Goal: Task Accomplishment & Management: Manage account settings

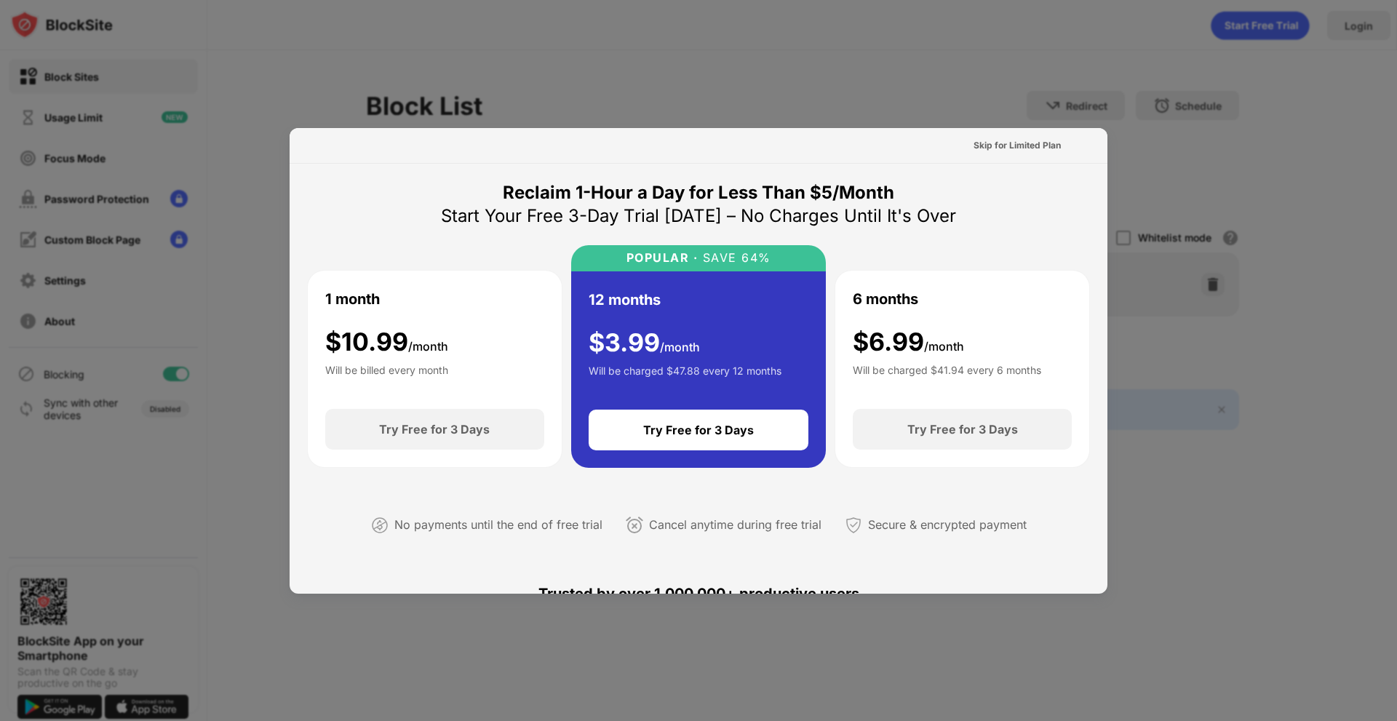
scroll to position [655, 0]
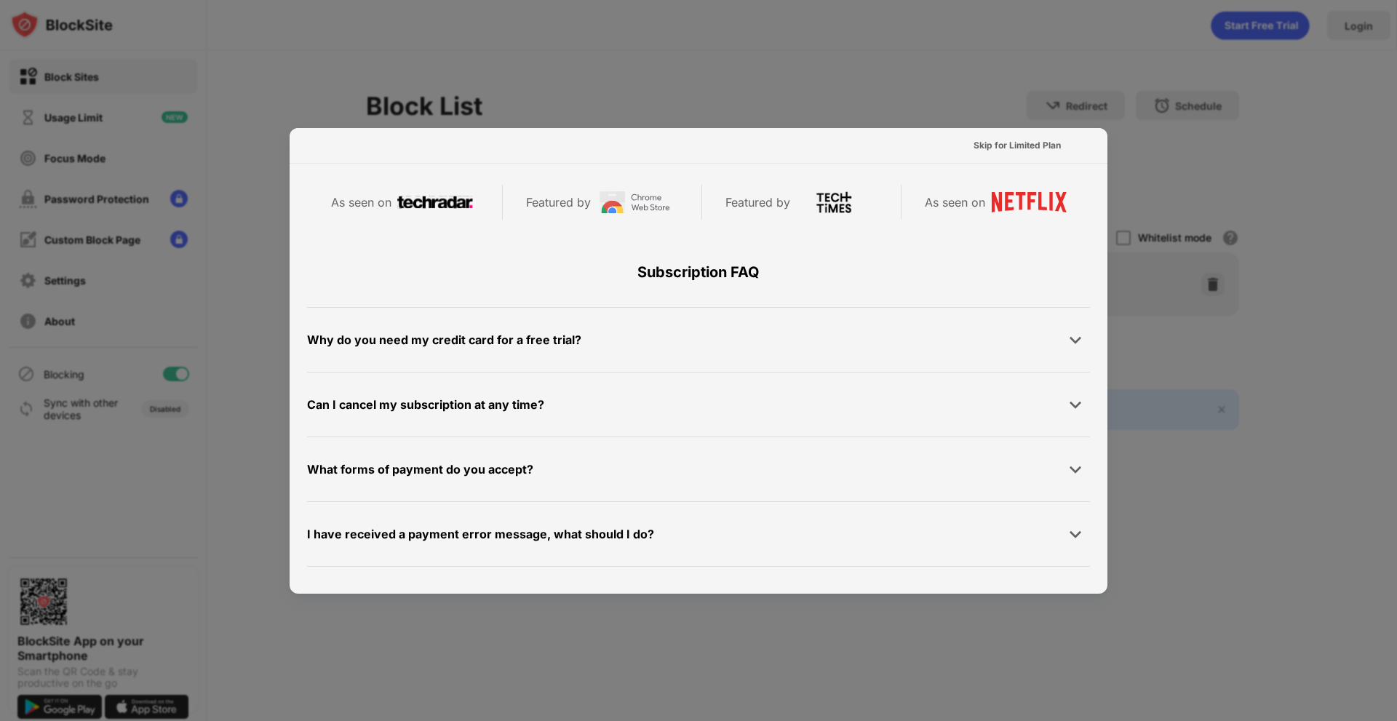
click at [801, 349] on div "Why do you need my credit card for a free trial?" at bounding box center [698, 339] width 783 height 29
click at [1055, 335] on div "Why do you need my credit card for a free trial?" at bounding box center [698, 339] width 783 height 29
click at [1066, 332] on div at bounding box center [1075, 339] width 29 height 29
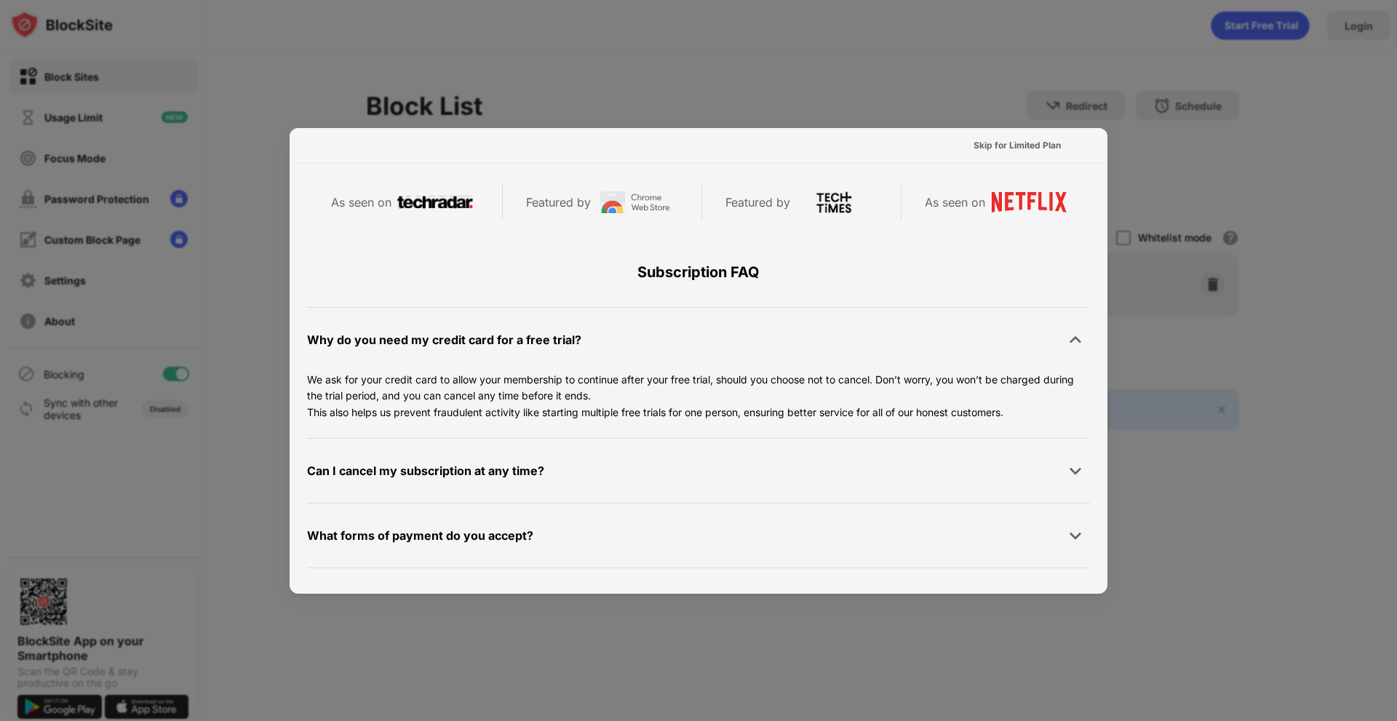
click at [1066, 332] on div at bounding box center [1075, 339] width 29 height 29
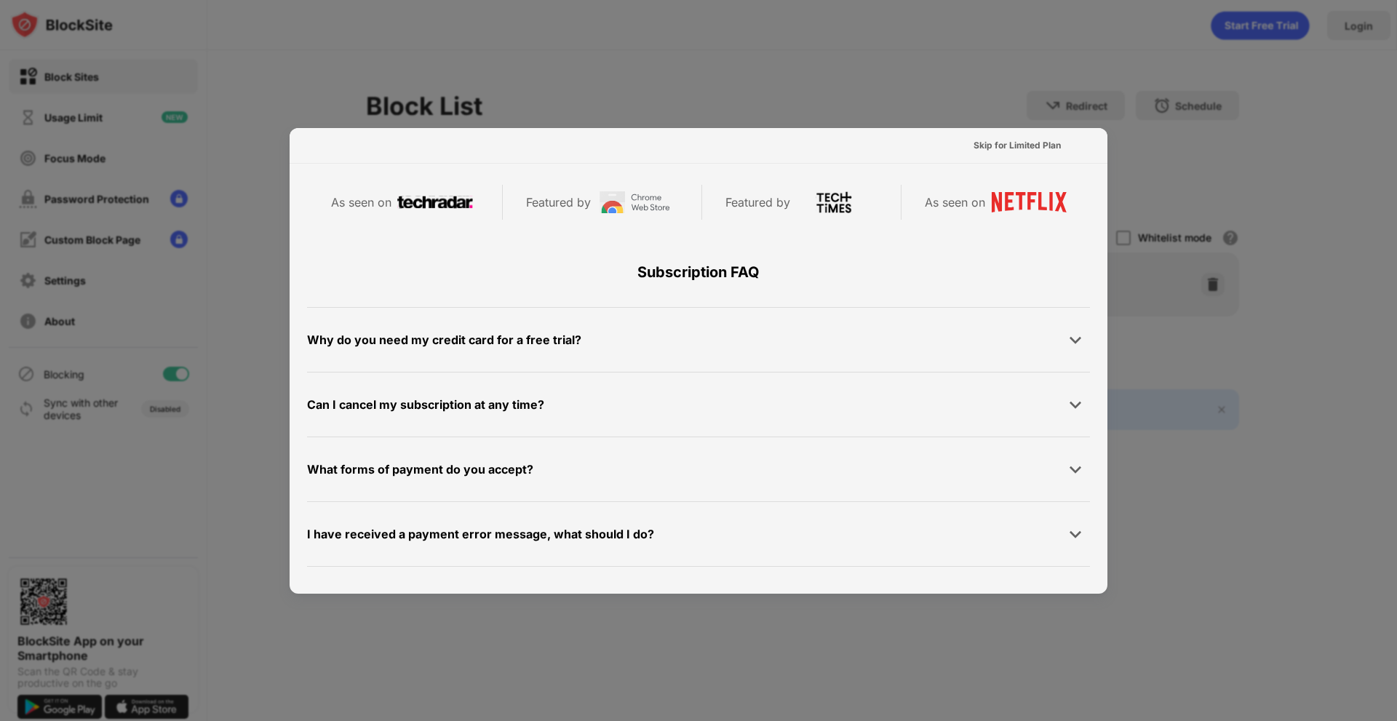
click at [1221, 469] on div at bounding box center [698, 360] width 1397 height 721
drag, startPoint x: 969, startPoint y: 78, endPoint x: 954, endPoint y: 73, distance: 15.2
click at [954, 73] on div at bounding box center [698, 360] width 1397 height 721
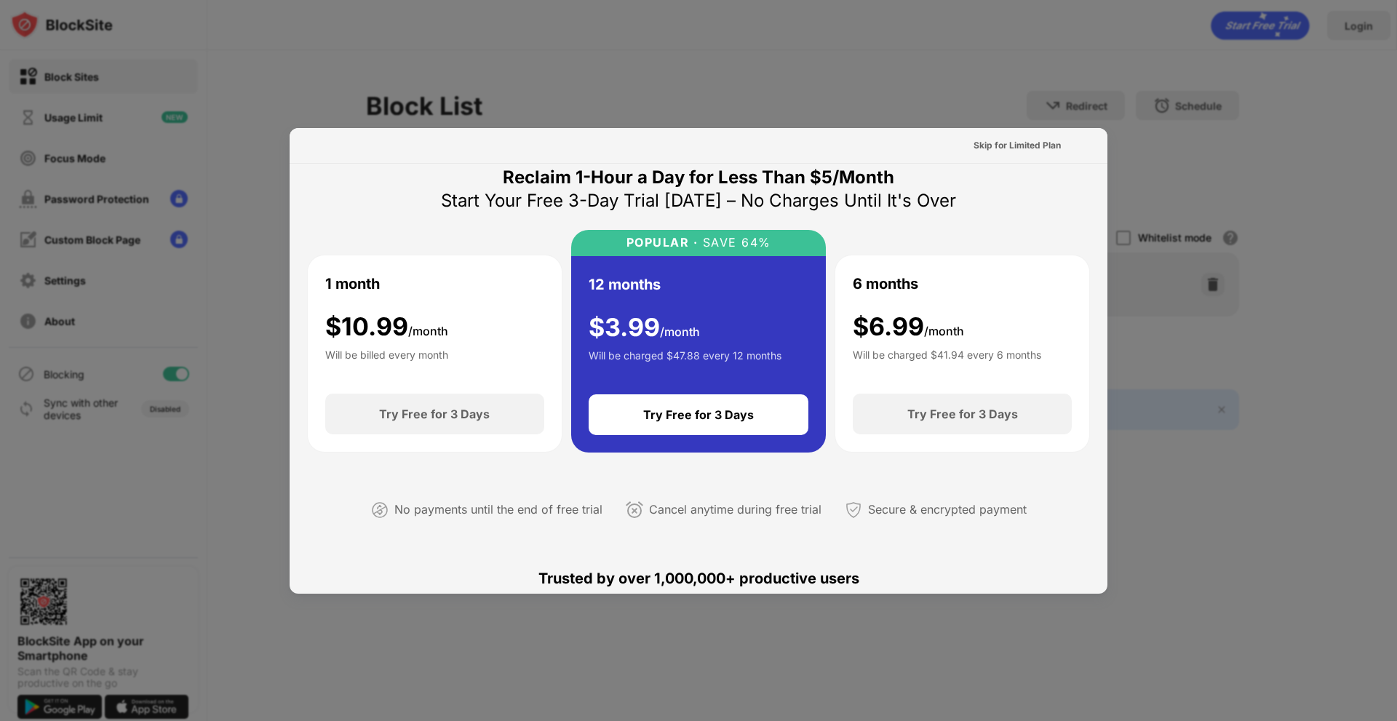
scroll to position [0, 0]
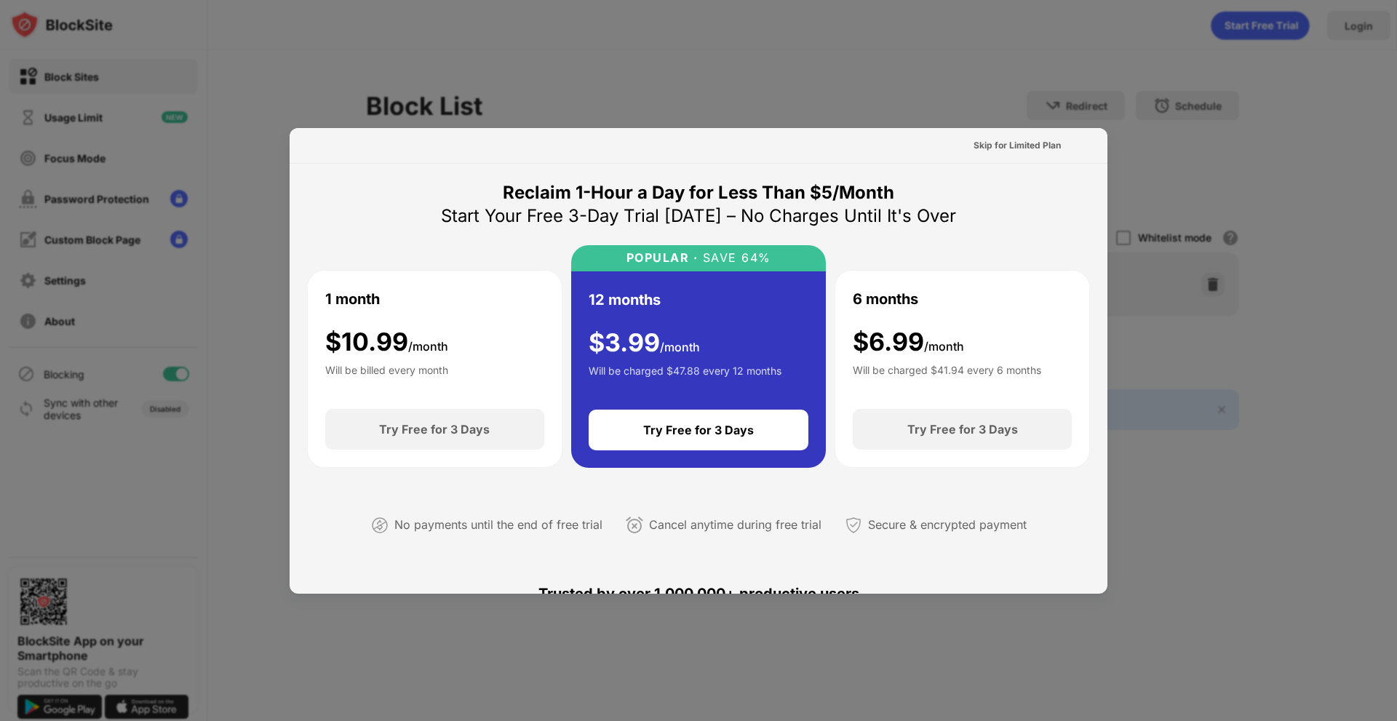
click at [274, 169] on div at bounding box center [698, 360] width 1397 height 721
click at [239, 169] on div at bounding box center [698, 360] width 1397 height 721
drag, startPoint x: 977, startPoint y: 151, endPoint x: 992, endPoint y: 138, distance: 19.1
click at [992, 138] on div "Skip for Limited Plan" at bounding box center [1017, 145] width 111 height 23
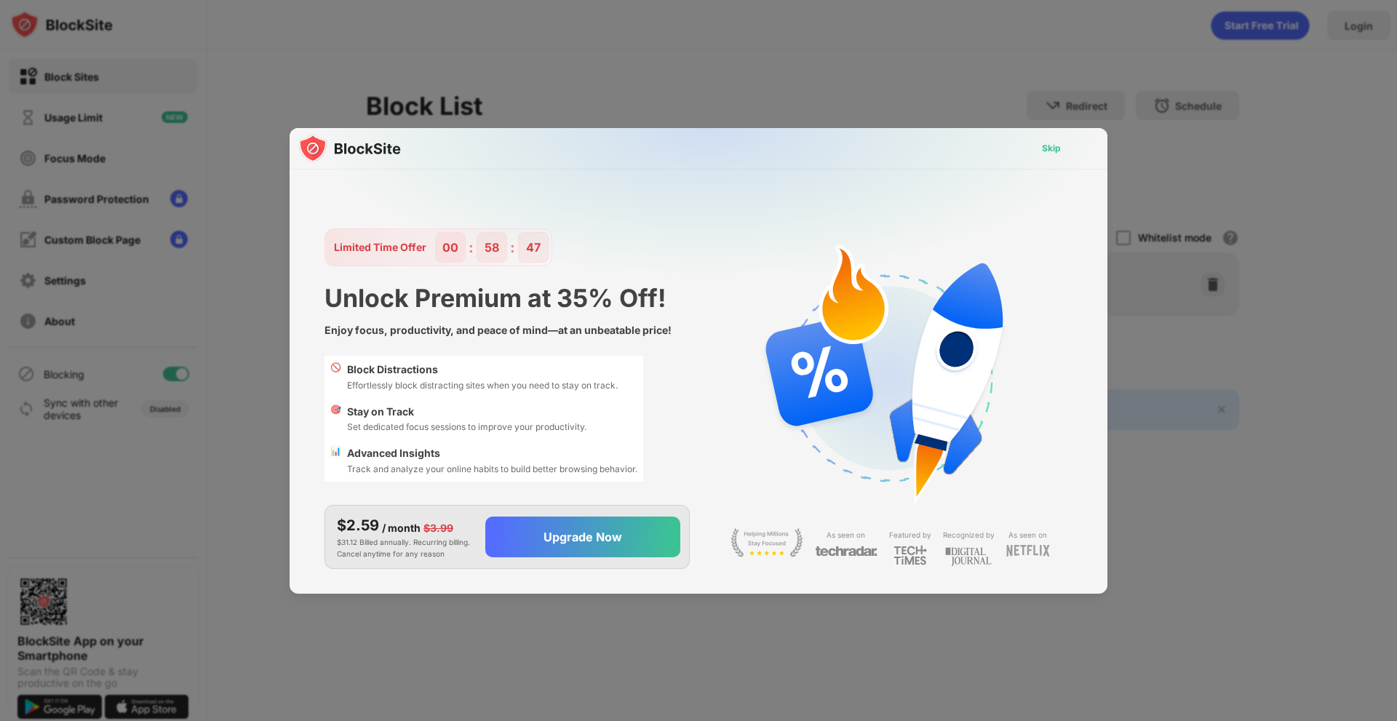
click at [1060, 145] on div "Skip" at bounding box center [1051, 148] width 42 height 23
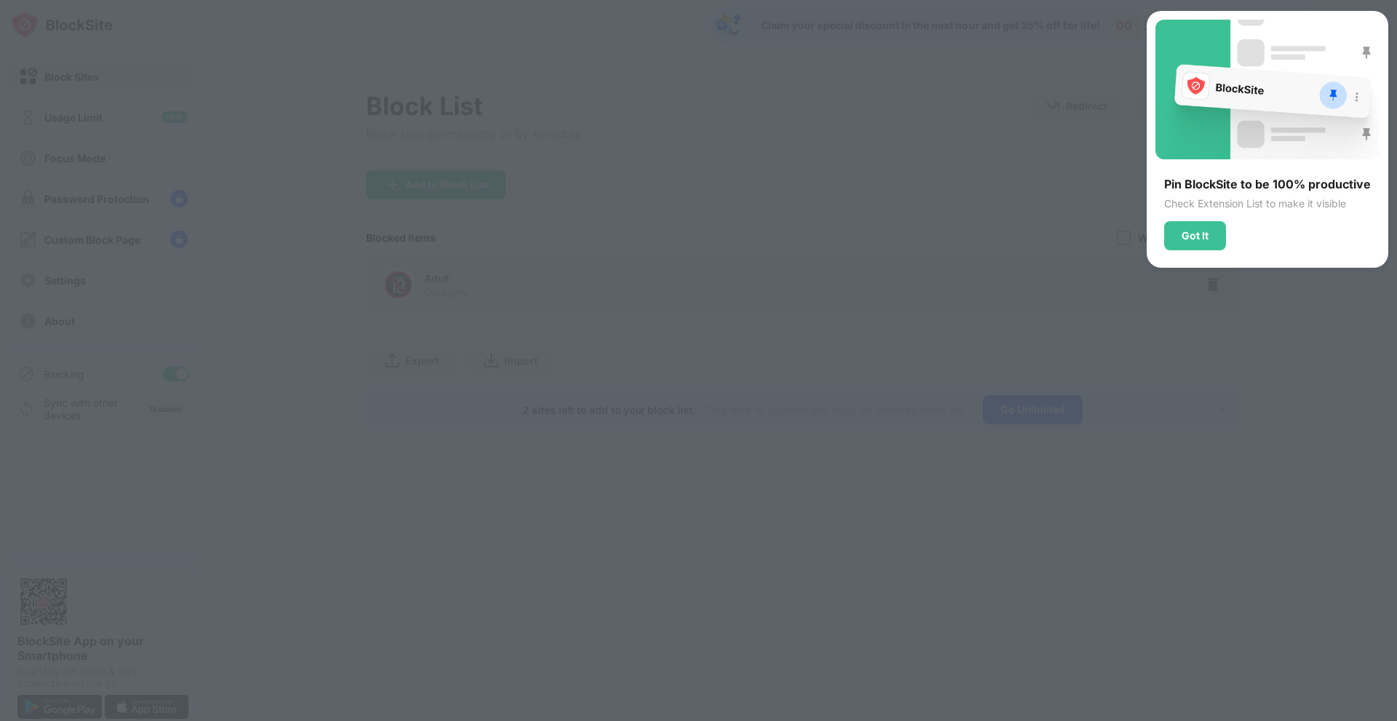
click at [1189, 219] on div "Pin BlockSite to be 100% productive Check Extension List to make it visible Got…" at bounding box center [1267, 213] width 224 height 73
click at [1192, 231] on div "Got It" at bounding box center [1194, 236] width 27 height 12
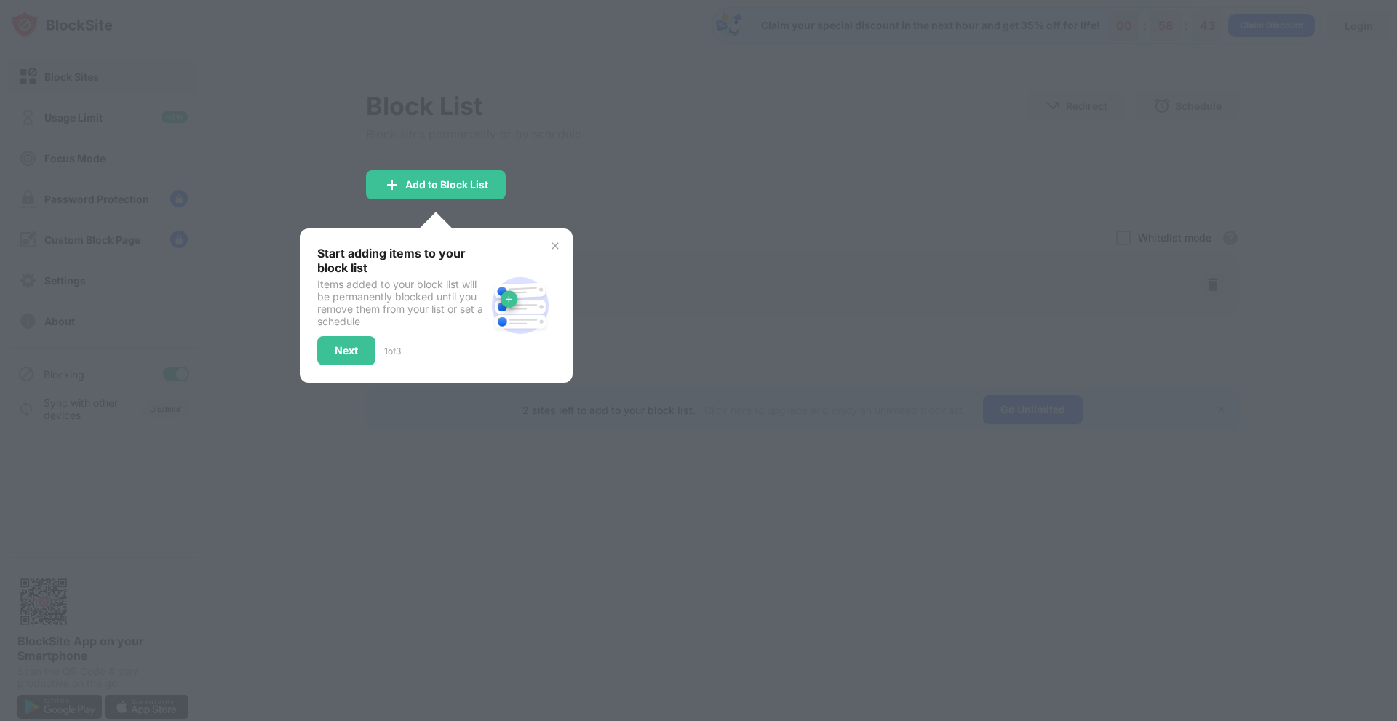
click at [491, 219] on div at bounding box center [698, 360] width 1397 height 721
click at [544, 244] on div "Start adding items to your block list Items added to your block list will be pe…" at bounding box center [436, 305] width 273 height 154
click at [558, 249] on img at bounding box center [555, 246] width 12 height 12
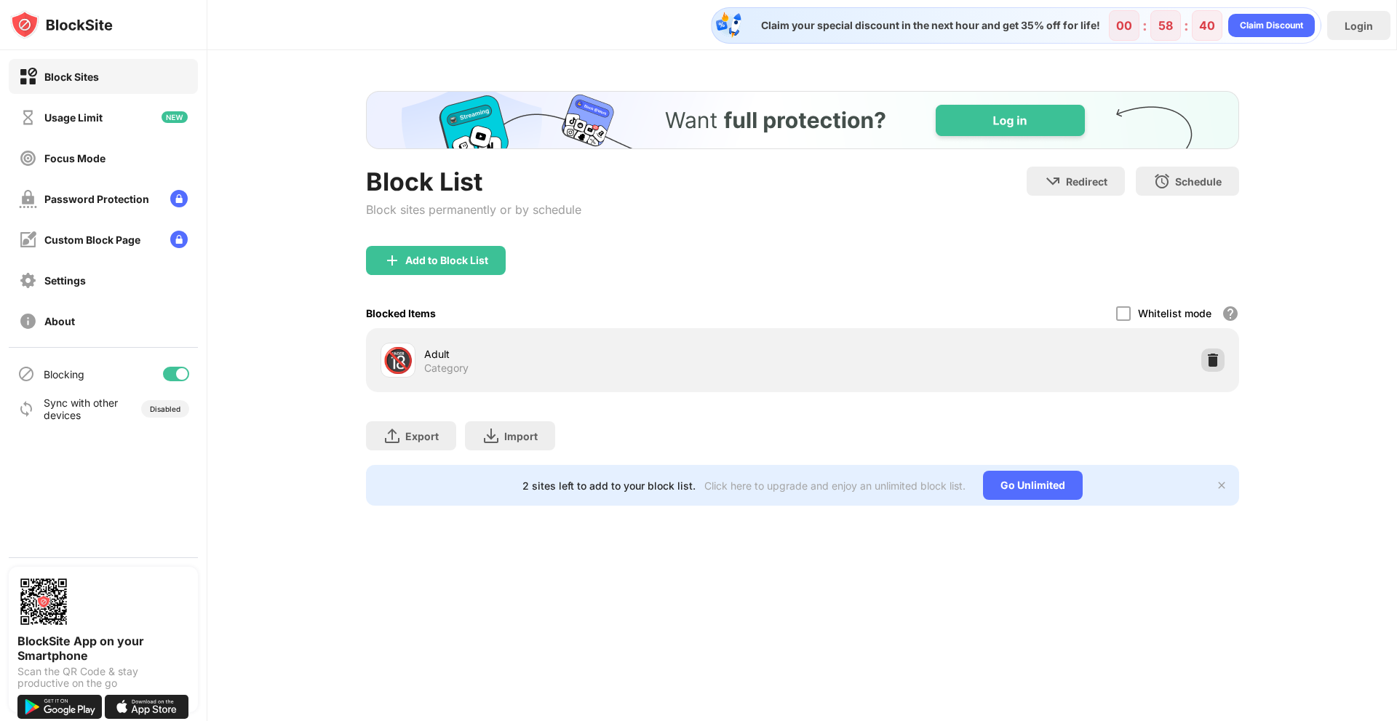
click at [1211, 358] on img at bounding box center [1212, 360] width 15 height 15
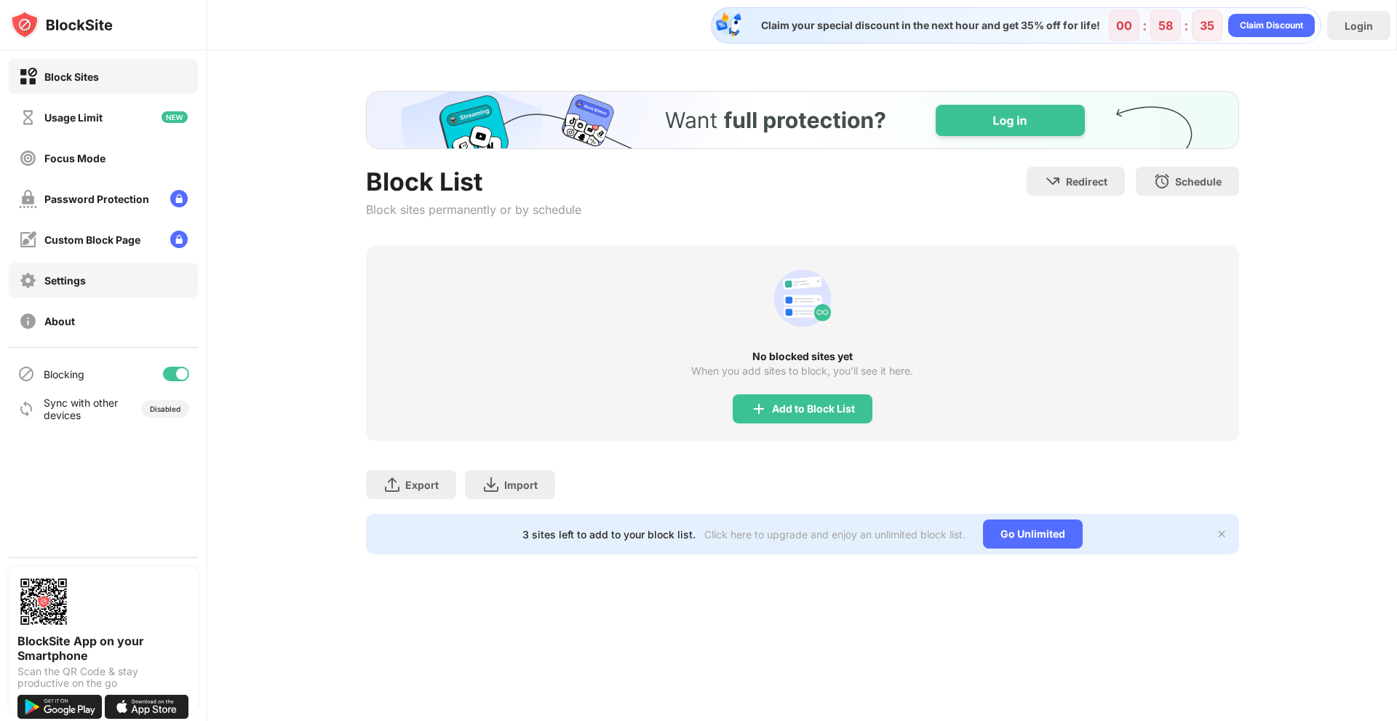
click at [151, 292] on div "Settings" at bounding box center [103, 280] width 189 height 35
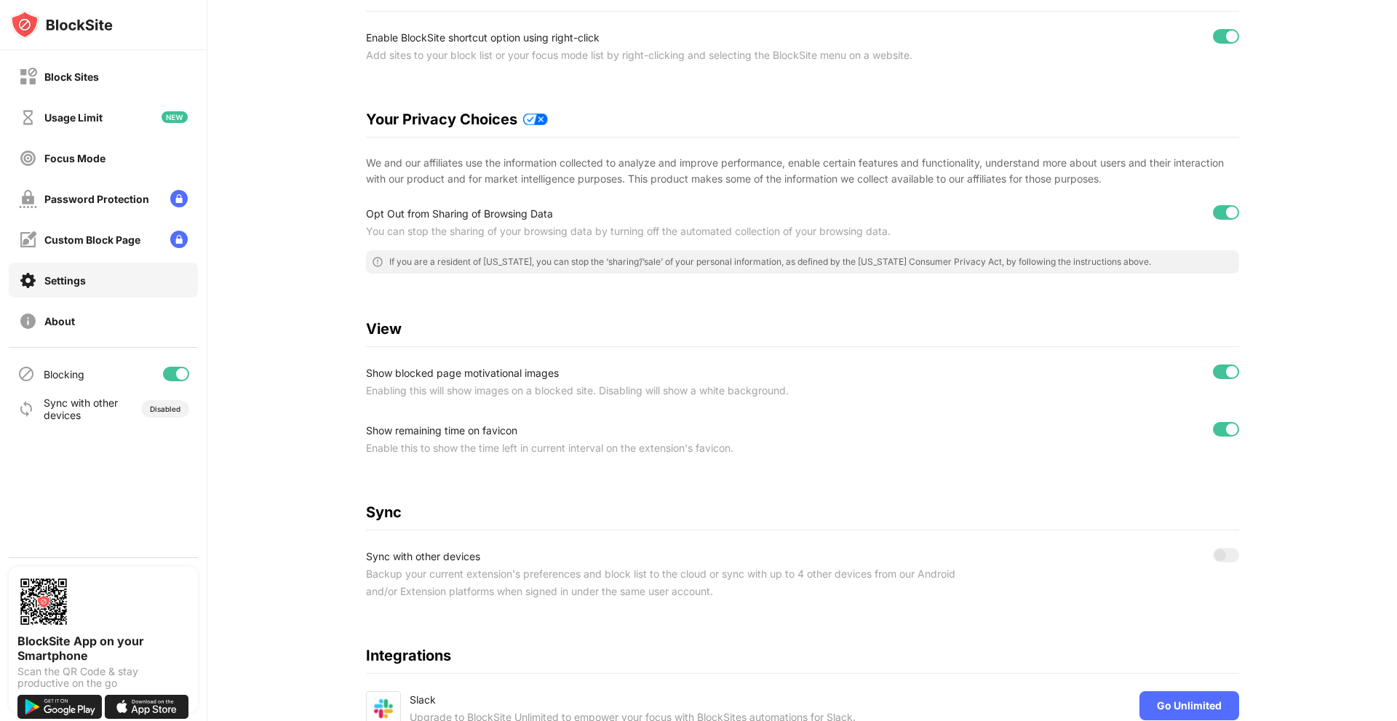
scroll to position [318, 0]
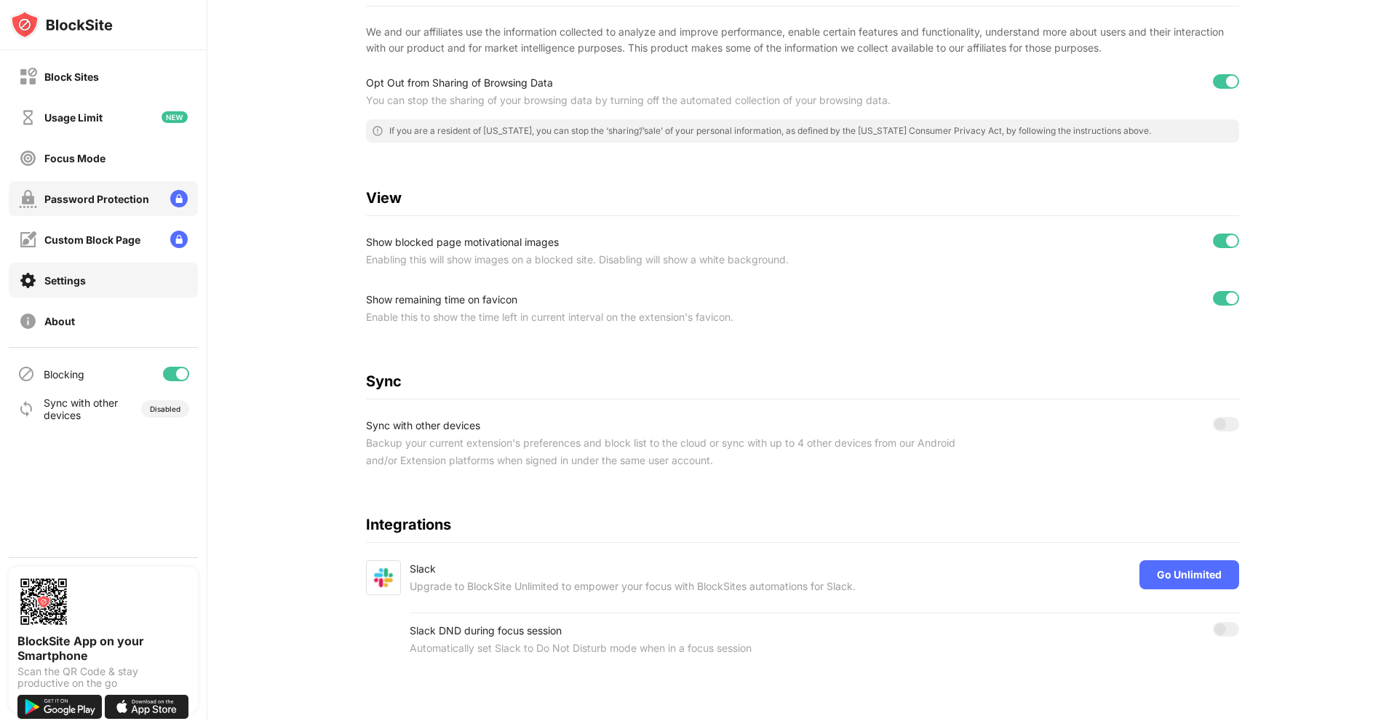
click at [100, 202] on div "Password Protection" at bounding box center [96, 199] width 105 height 12
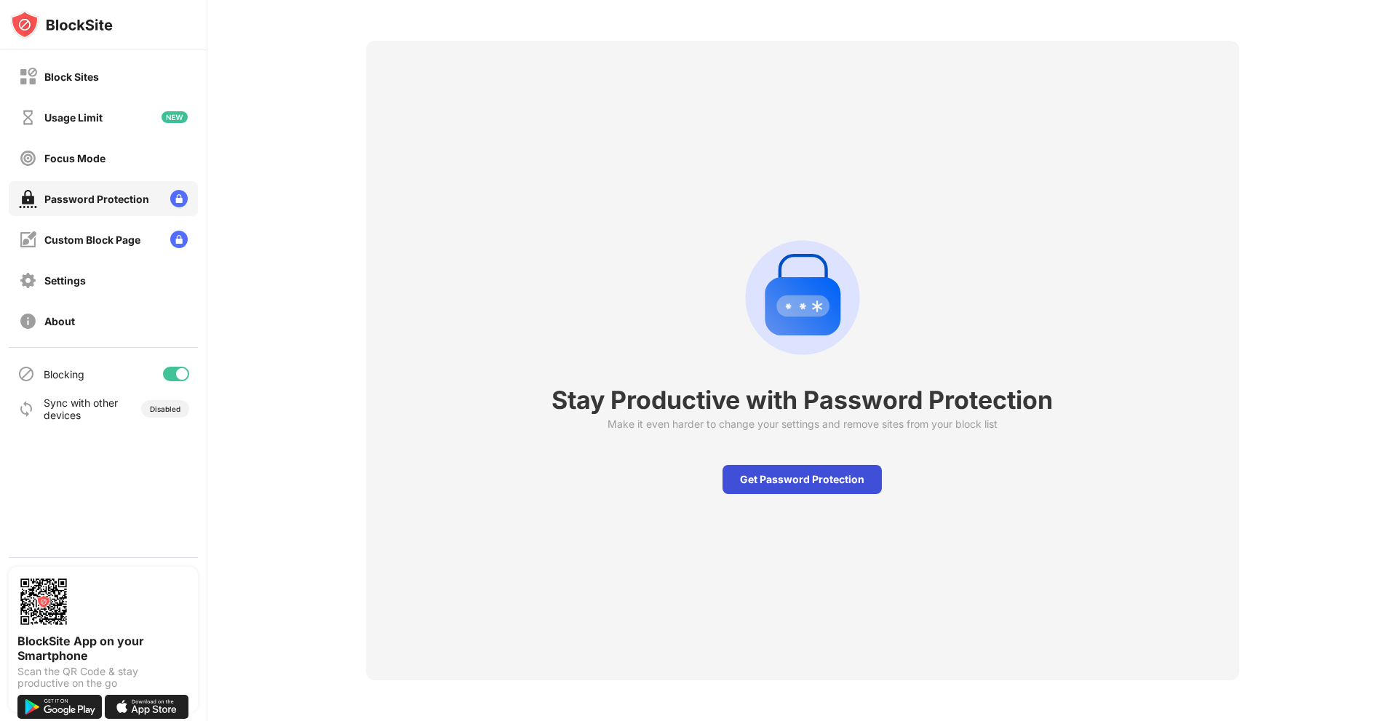
click at [849, 465] on div "Get Password Protection" at bounding box center [801, 479] width 159 height 29
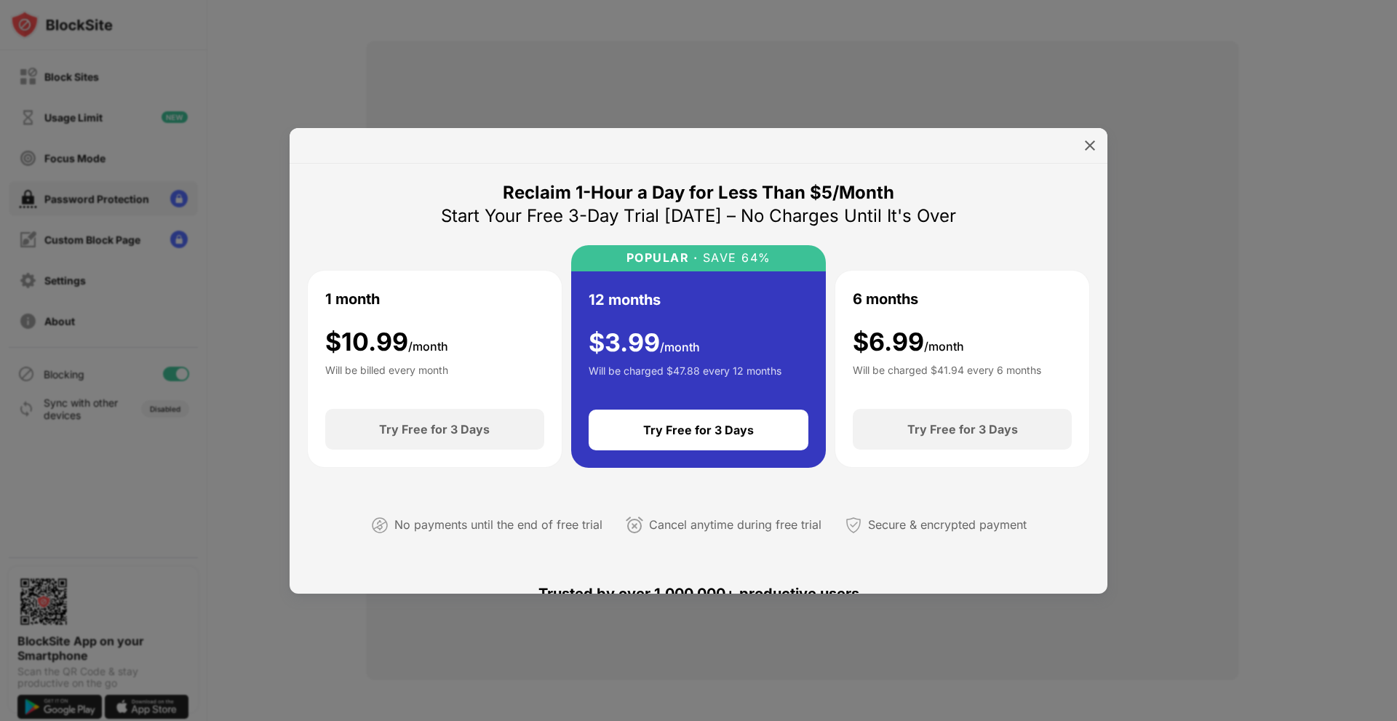
click at [1085, 142] on img at bounding box center [1089, 145] width 15 height 15
